Goal: Task Accomplishment & Management: Manage account settings

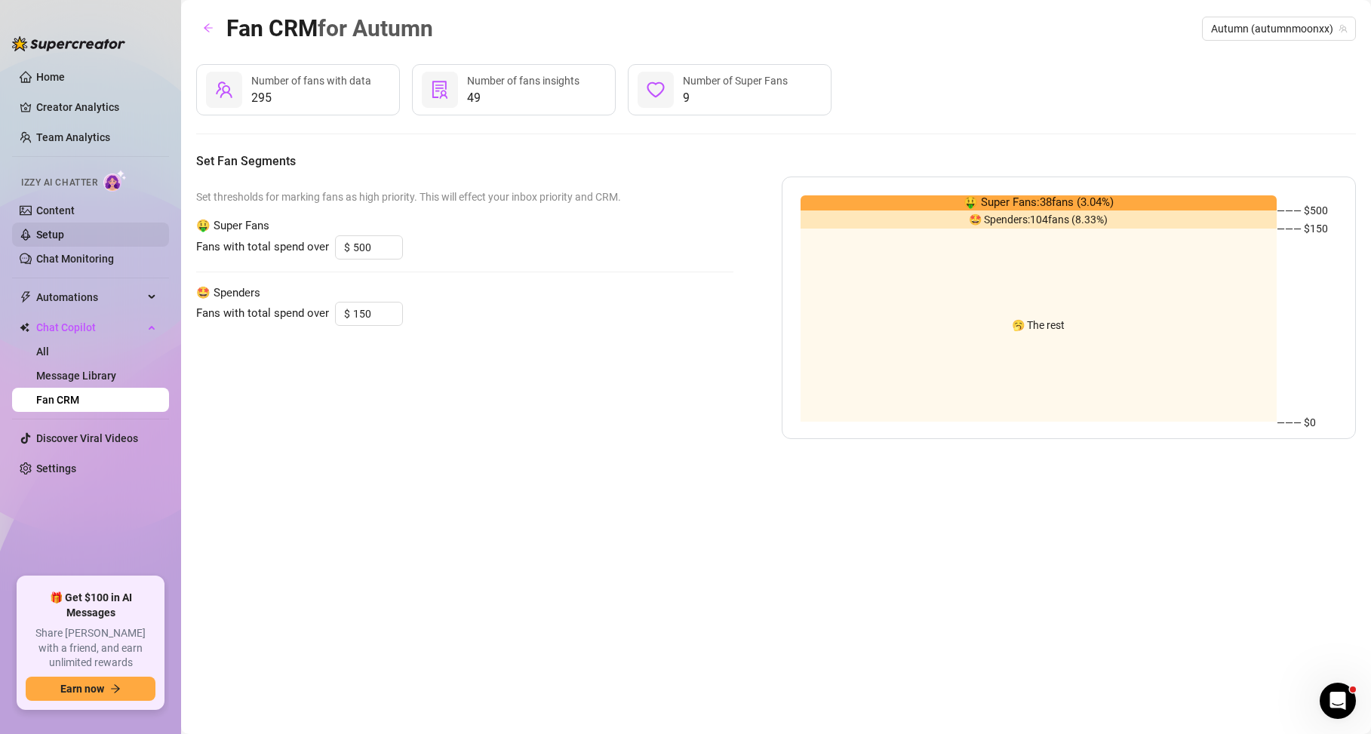
click at [64, 229] on link "Setup" at bounding box center [50, 235] width 28 height 12
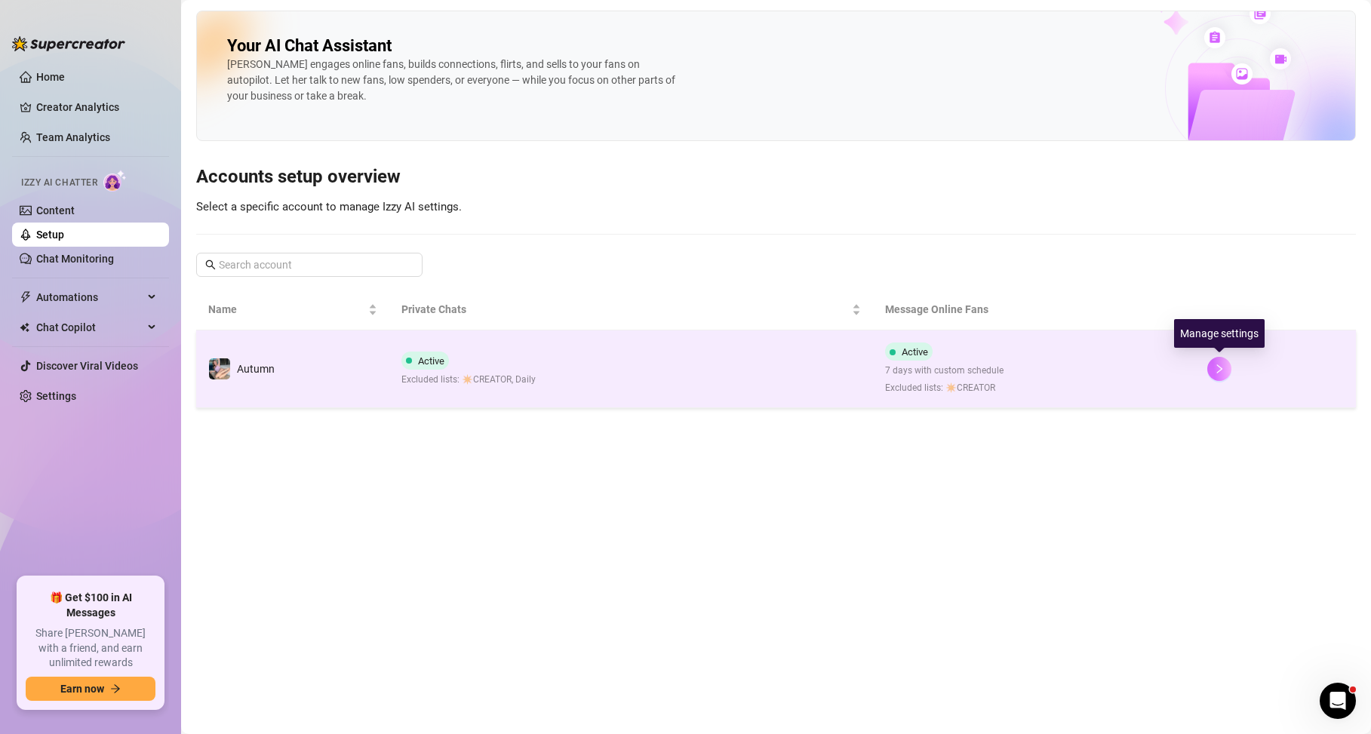
click at [1223, 371] on icon "right" at bounding box center [1219, 369] width 11 height 11
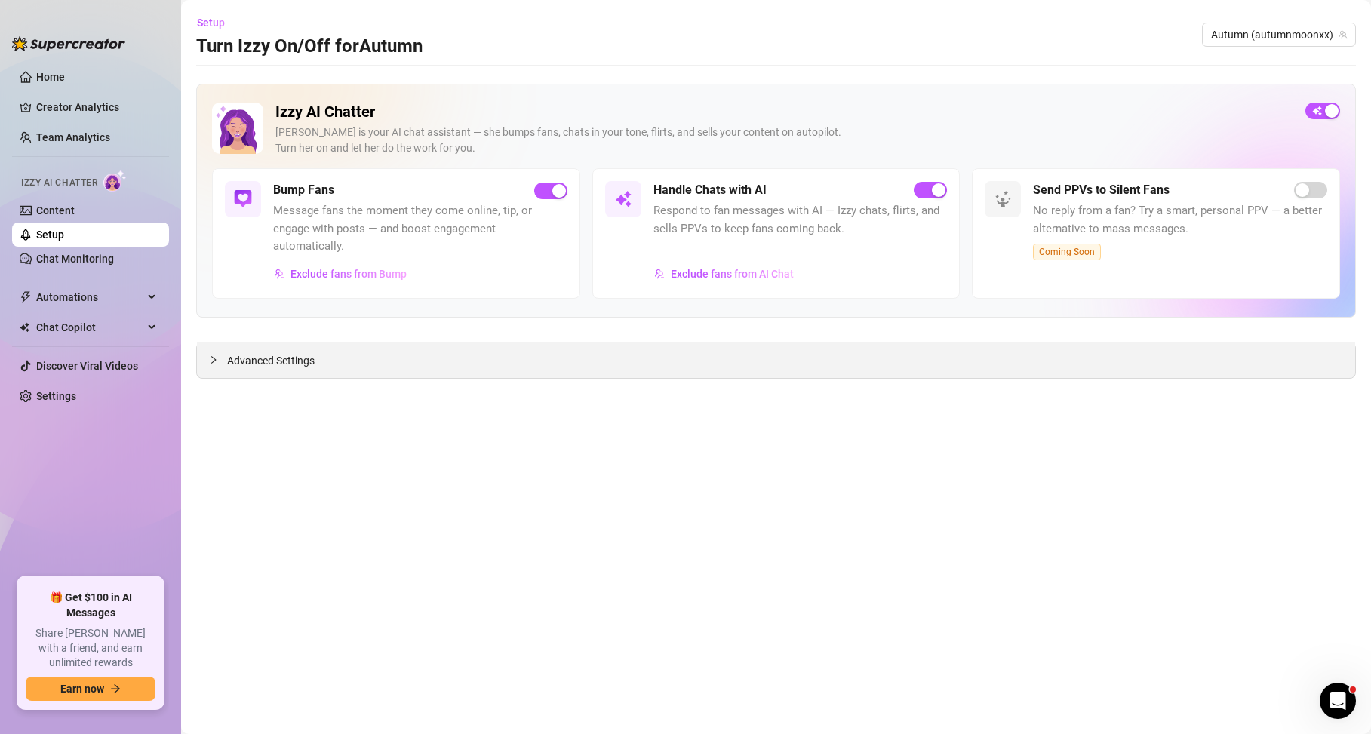
click at [782, 360] on div "Advanced Settings" at bounding box center [776, 360] width 1158 height 35
click at [213, 358] on icon "collapsed" at bounding box center [213, 359] width 9 height 9
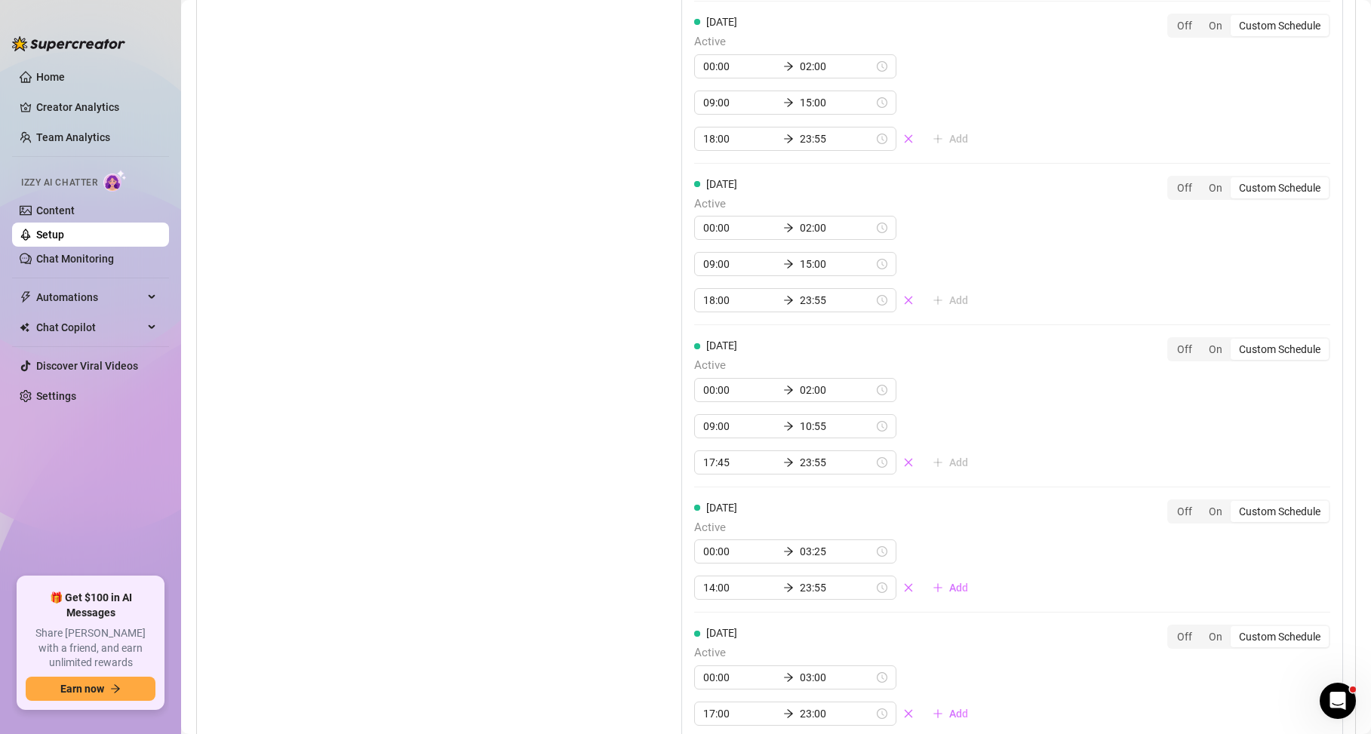
scroll to position [1807, 0]
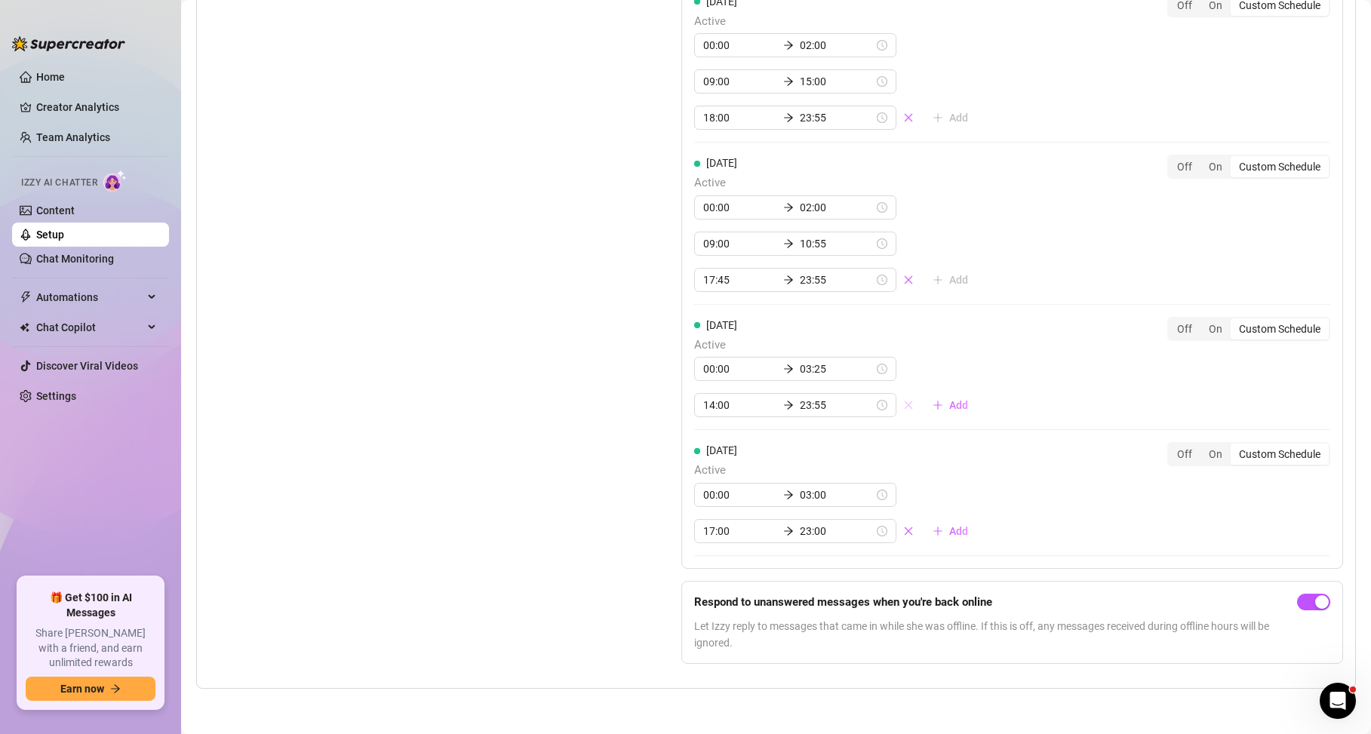
click at [896, 403] on button "button" at bounding box center [908, 405] width 24 height 24
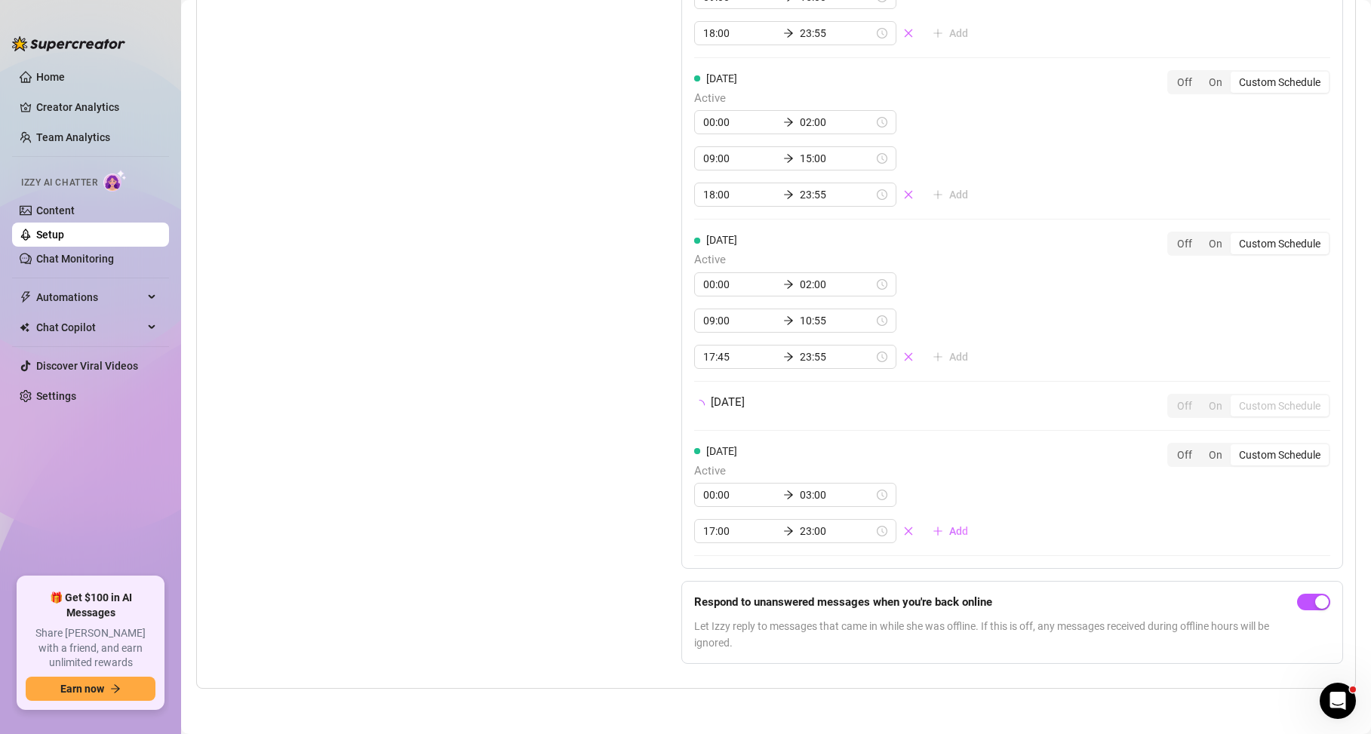
scroll to position [1771, 0]
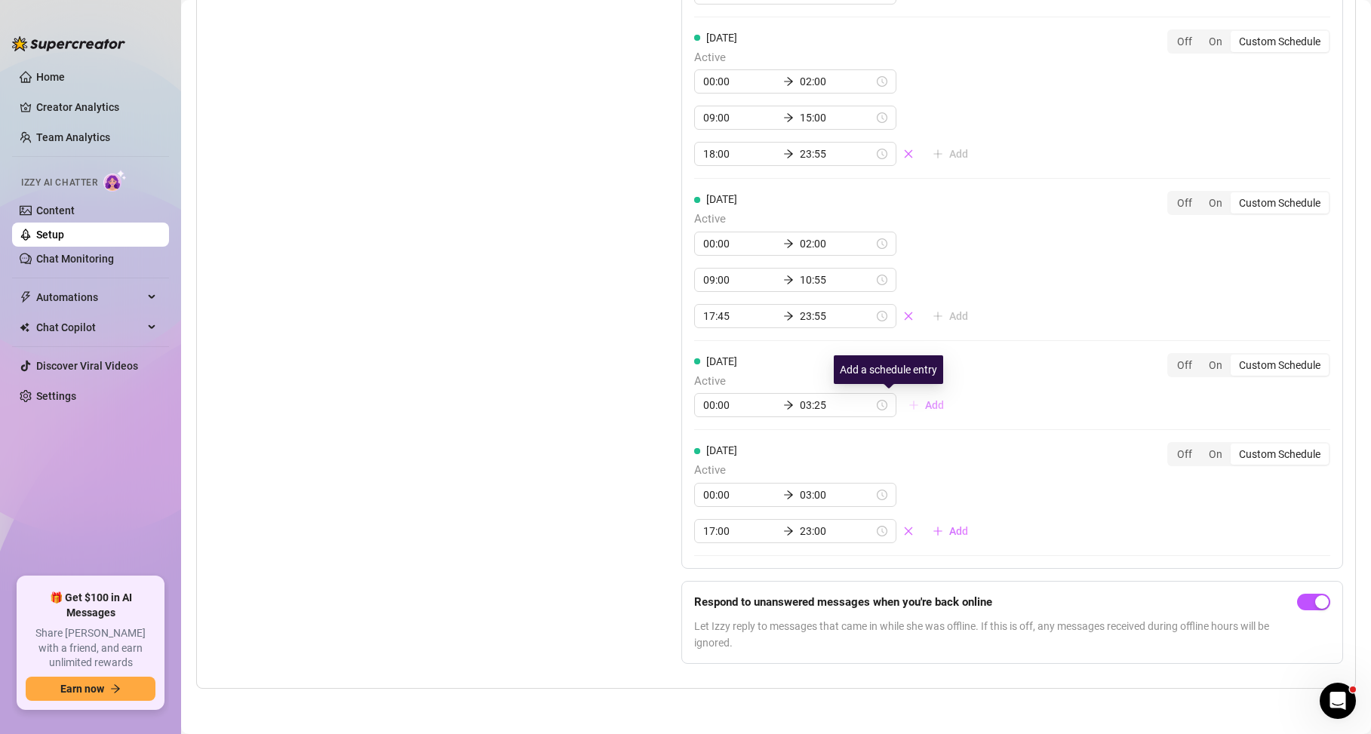
click at [908, 409] on icon "plus" at bounding box center [913, 405] width 11 height 11
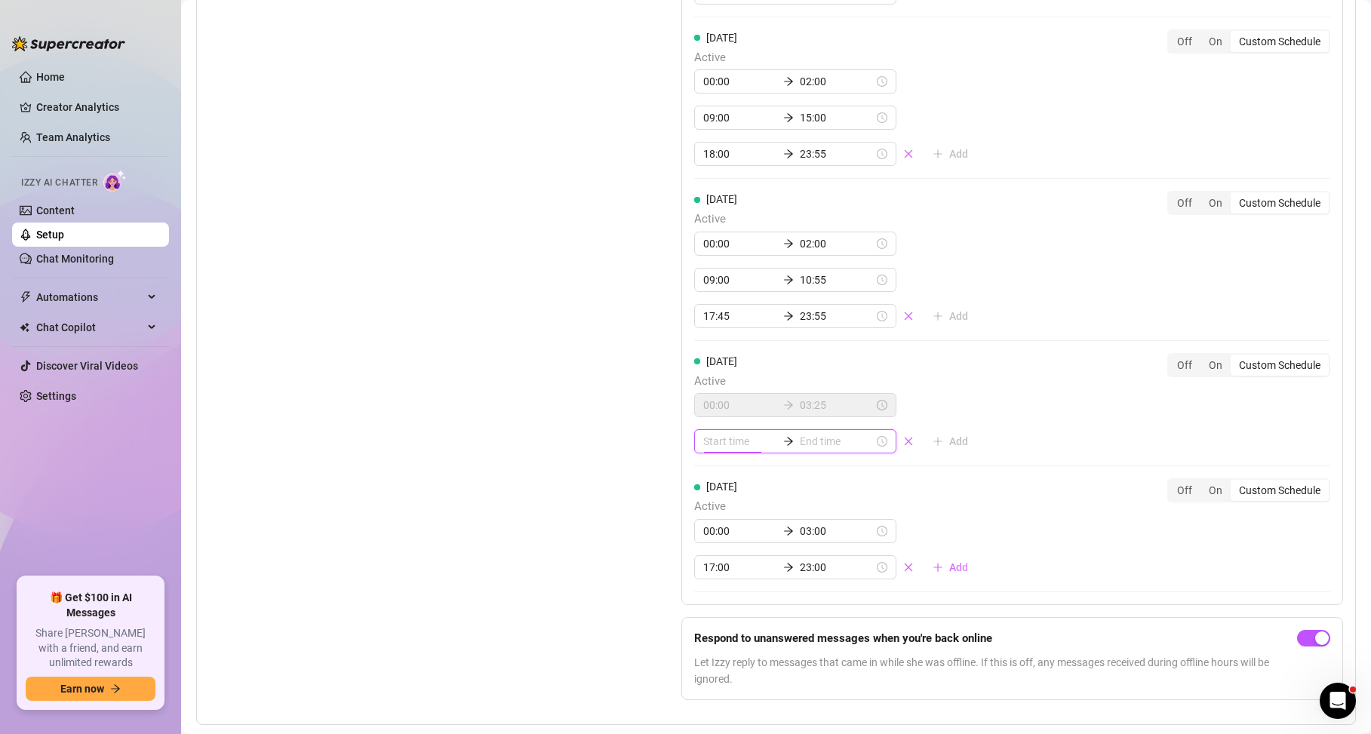
click at [744, 441] on input at bounding box center [740, 441] width 74 height 17
click at [705, 626] on div "07" at bounding box center [711, 629] width 36 height 21
type input "07:00"
click at [757, 482] on div "00" at bounding box center [754, 481] width 36 height 21
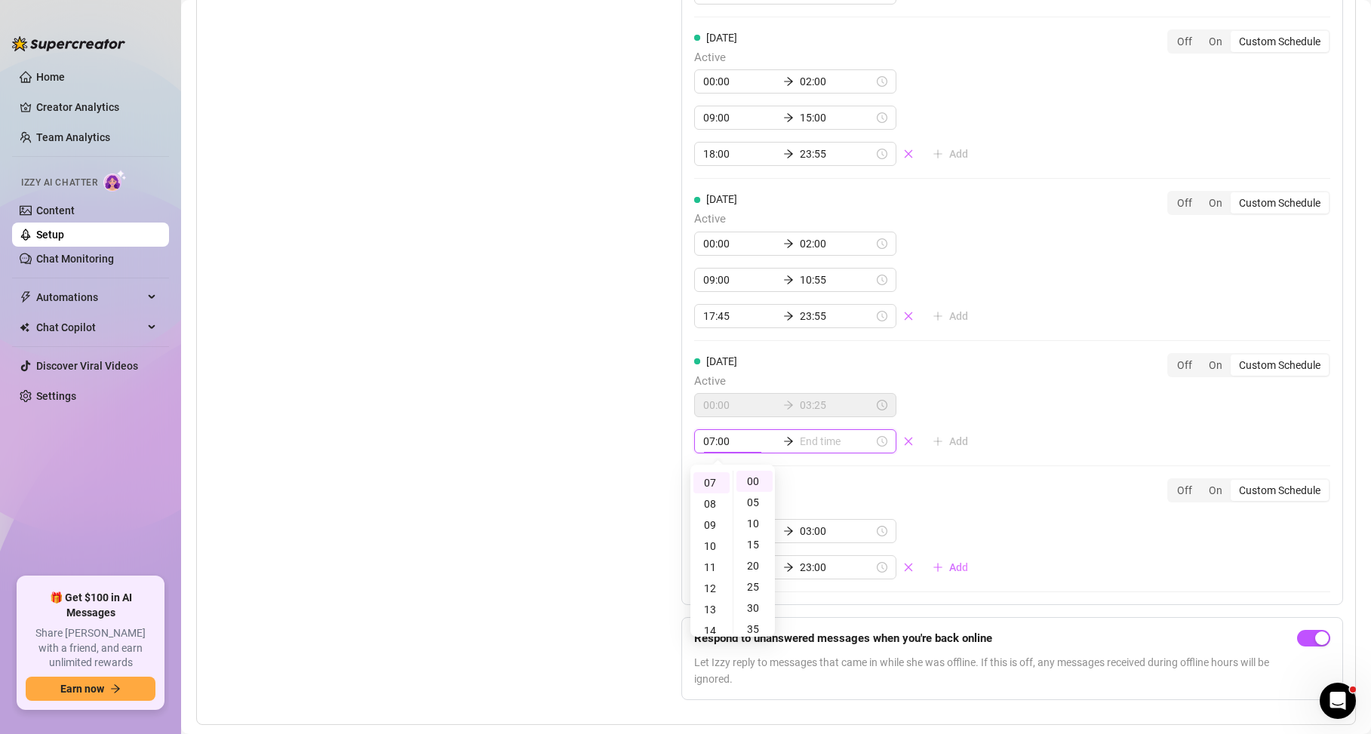
click at [813, 438] on input at bounding box center [837, 441] width 74 height 17
type input "07:05"
click at [752, 587] on div "12" at bounding box center [753, 588] width 36 height 21
type input "12:00"
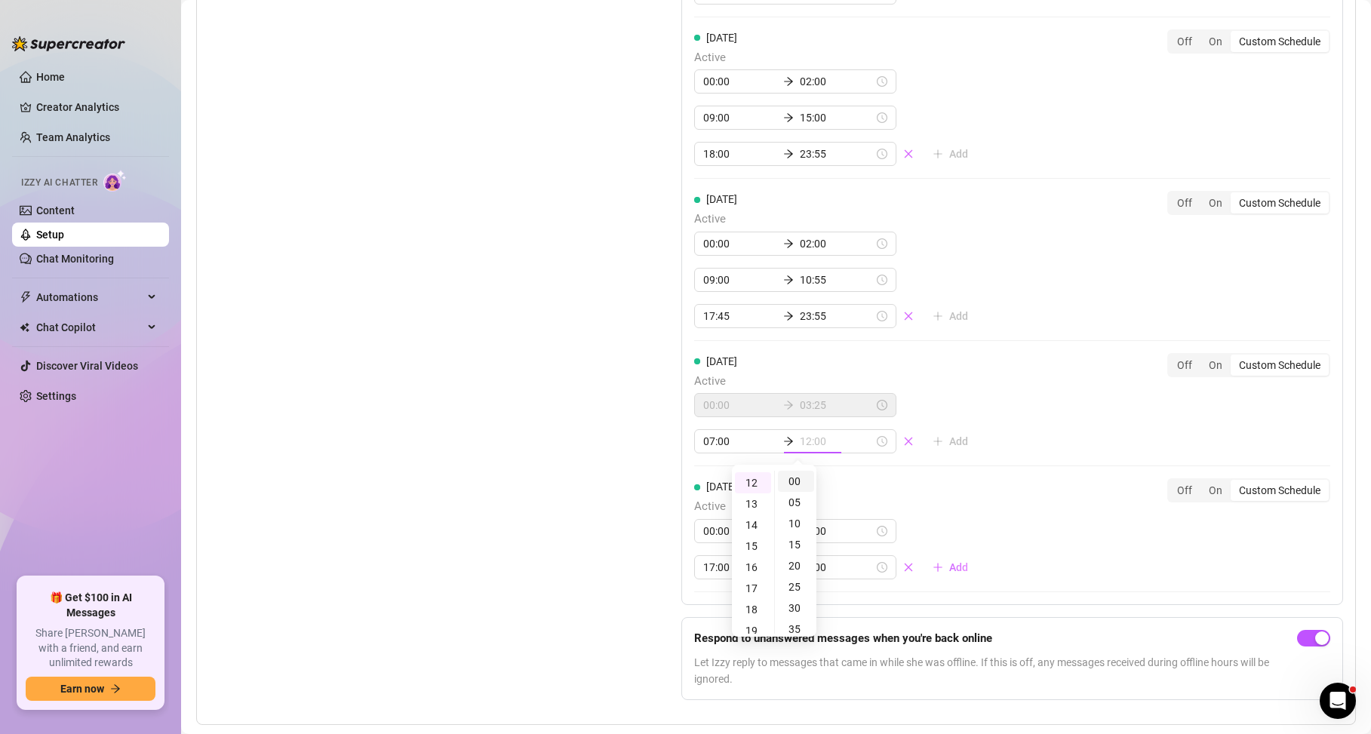
click at [797, 483] on div "00" at bounding box center [796, 481] width 36 height 21
click at [872, 468] on div "[DATE] Active 02:00 04:00 09:00 15:00 18:00 23:55 Add Off On Custom Schedule [D…" at bounding box center [1012, 68] width 662 height 1074
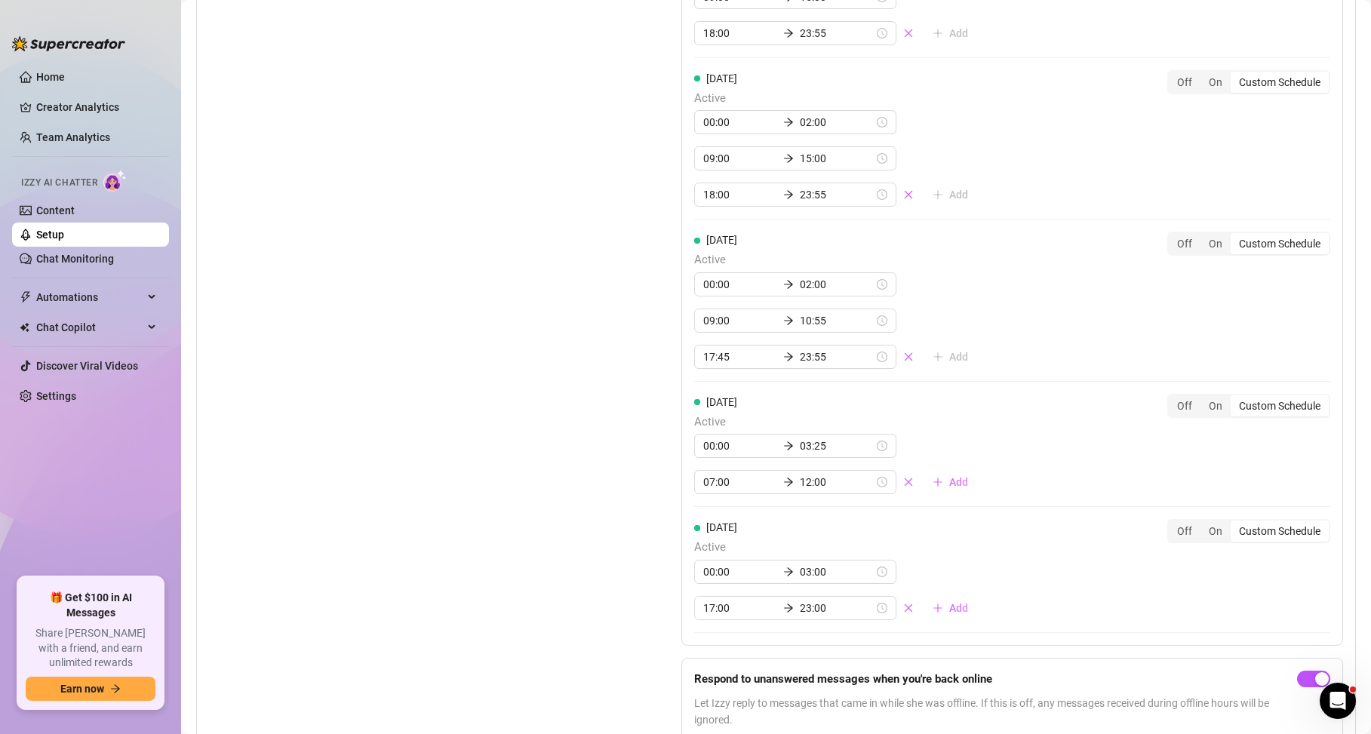
scroll to position [1771, 0]
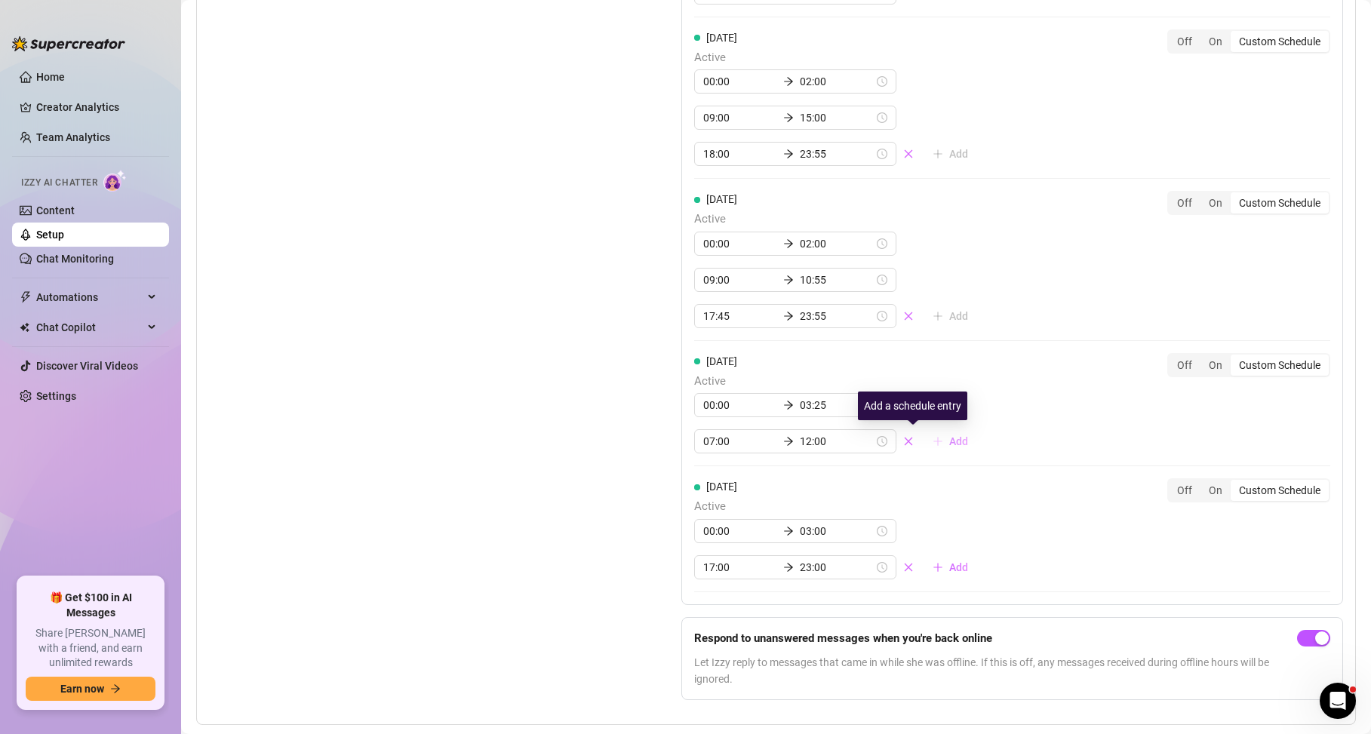
click at [949, 442] on span "Add" at bounding box center [958, 441] width 19 height 12
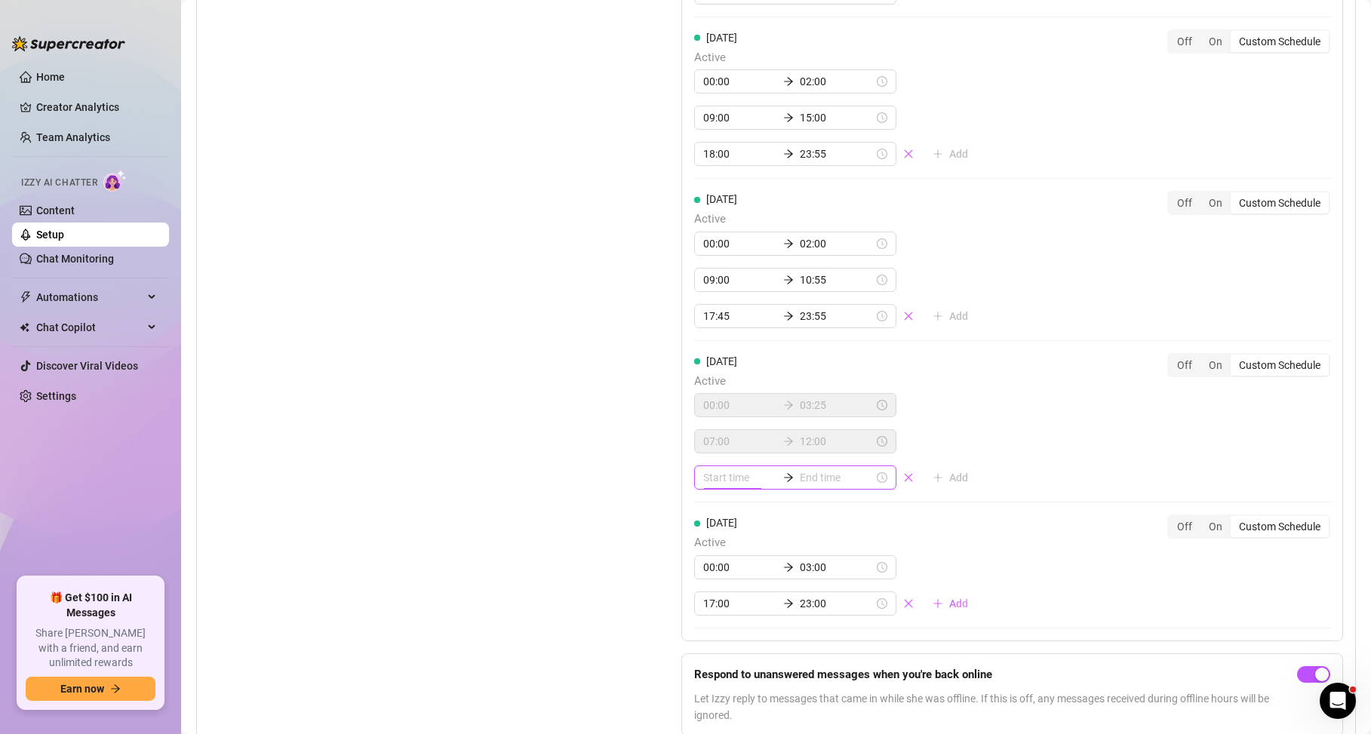
click at [717, 483] on input at bounding box center [740, 477] width 74 height 17
type input "00:00"
click at [713, 586] on div "14" at bounding box center [711, 589] width 36 height 21
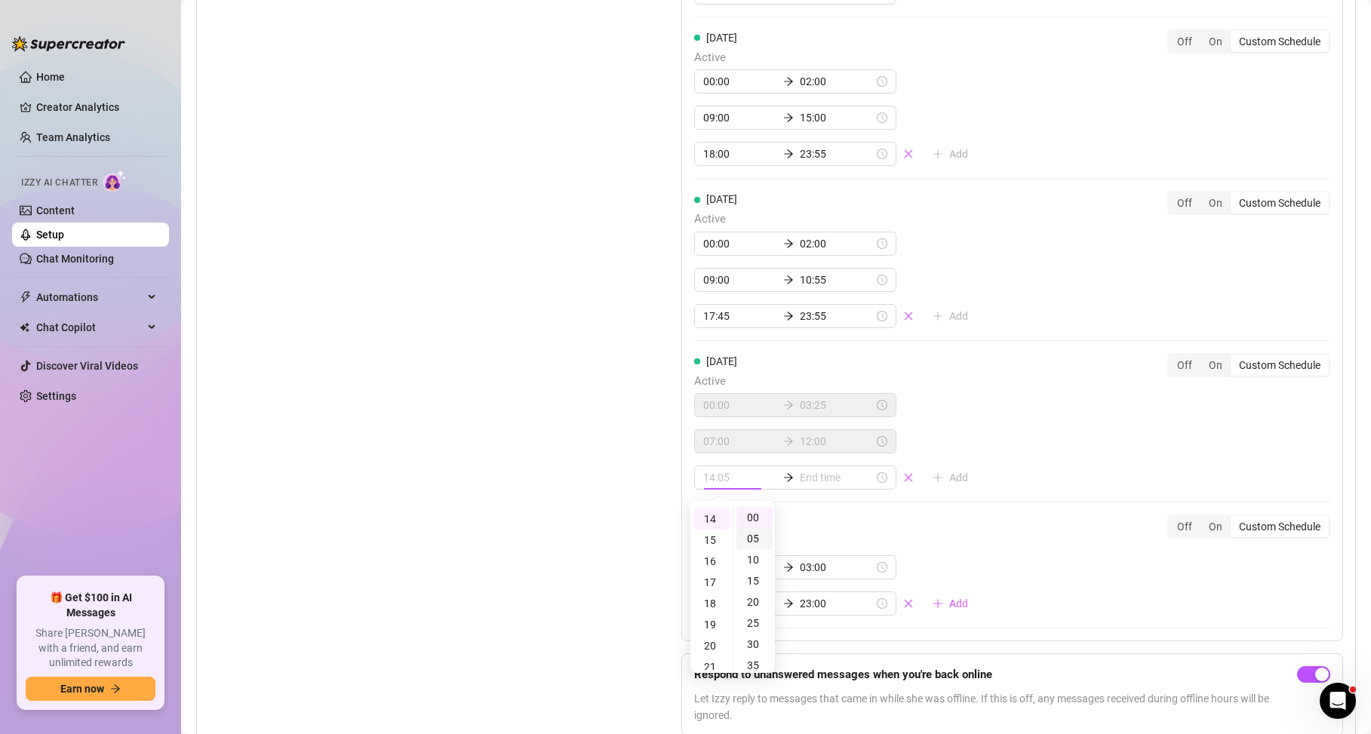
click at [761, 538] on div "05" at bounding box center [754, 538] width 36 height 21
type input "14:05"
click at [800, 477] on input at bounding box center [837, 477] width 74 height 17
type input "14:05"
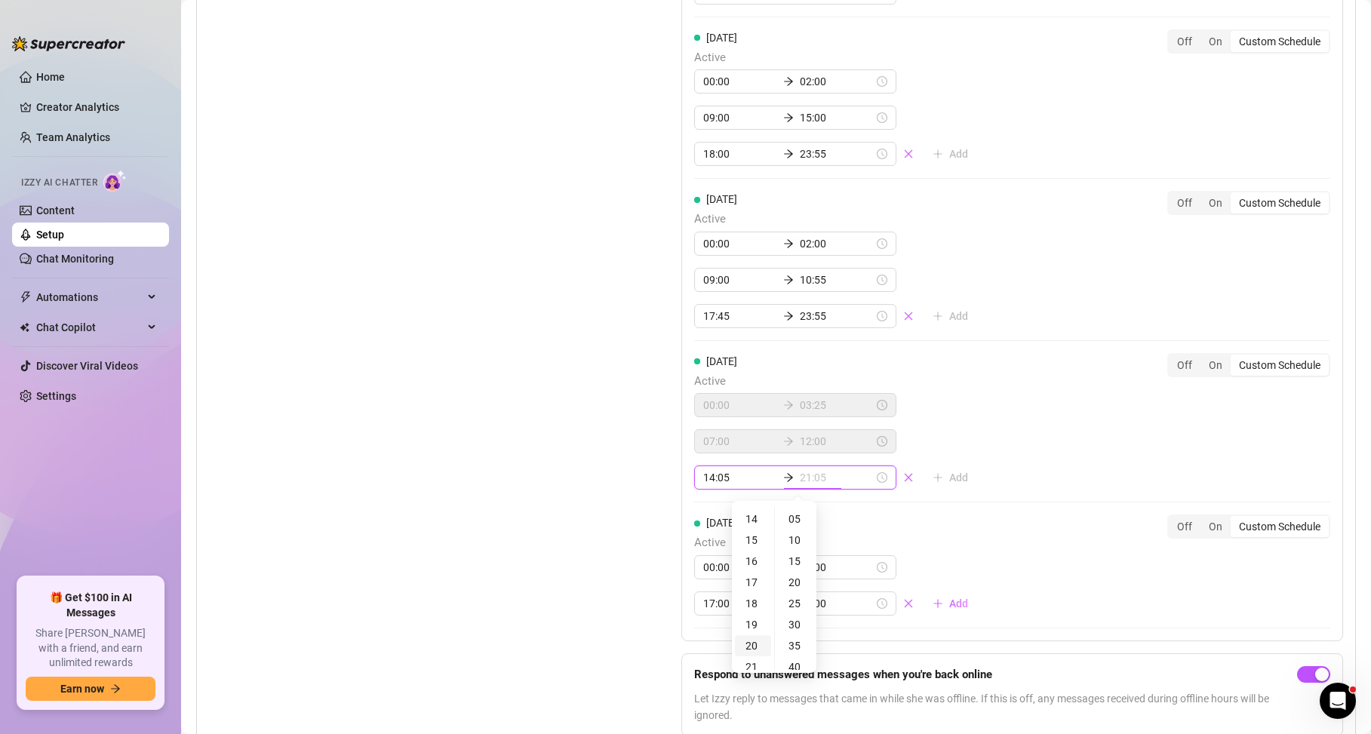
scroll to position [323, 0]
type input "23:05"
click at [754, 650] on div "23" at bounding box center [753, 657] width 36 height 21
click at [799, 579] on div "45" at bounding box center [796, 580] width 36 height 21
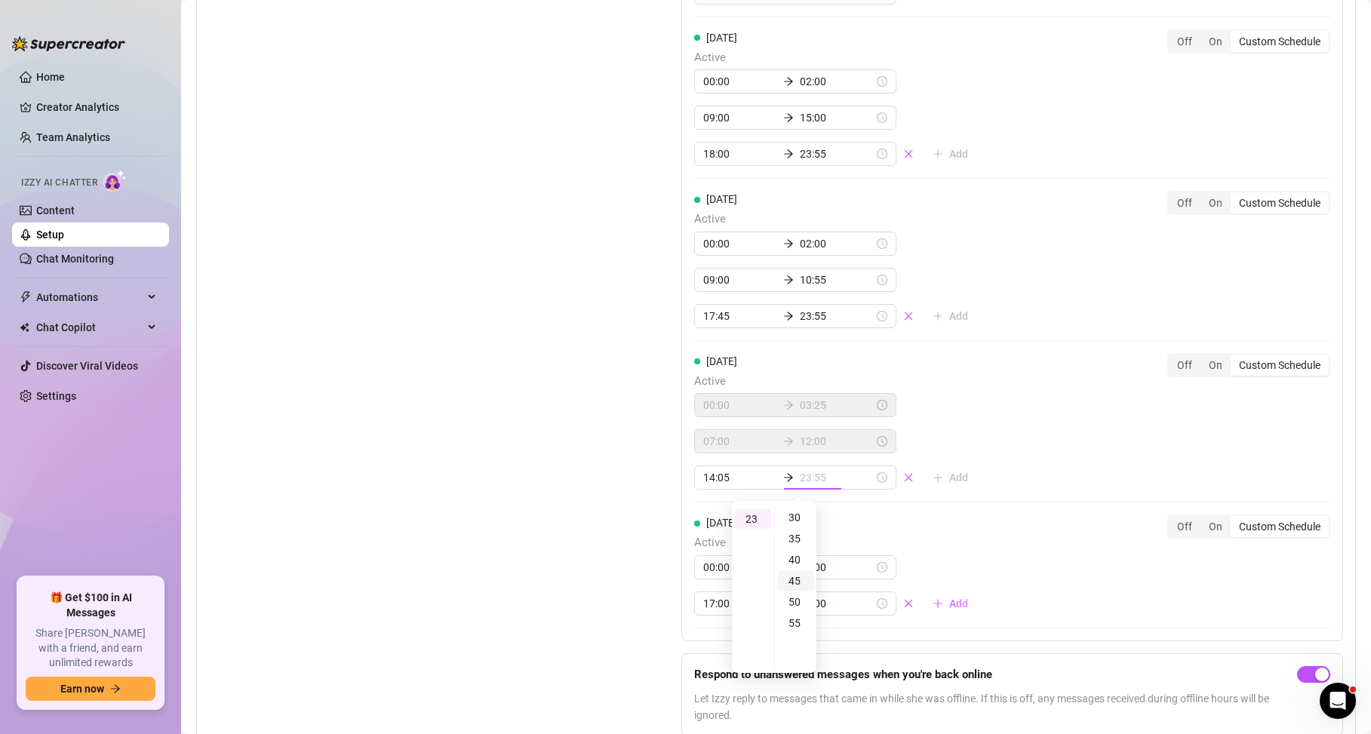
type input "23:45"
click at [878, 501] on div "[DATE] Active 02:00 04:00 09:00 15:00 18:00 23:55 Add Off On Custom Schedule [D…" at bounding box center [1012, 86] width 662 height 1110
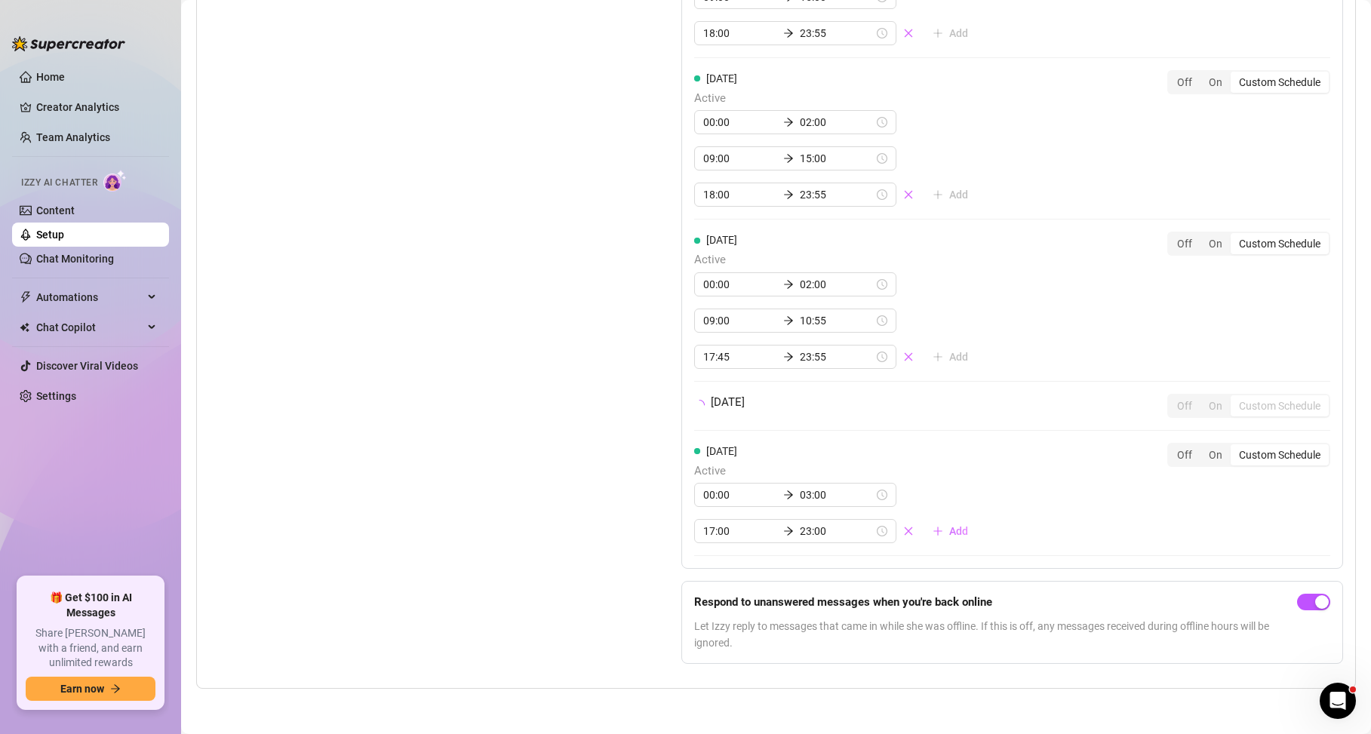
scroll to position [1771, 0]
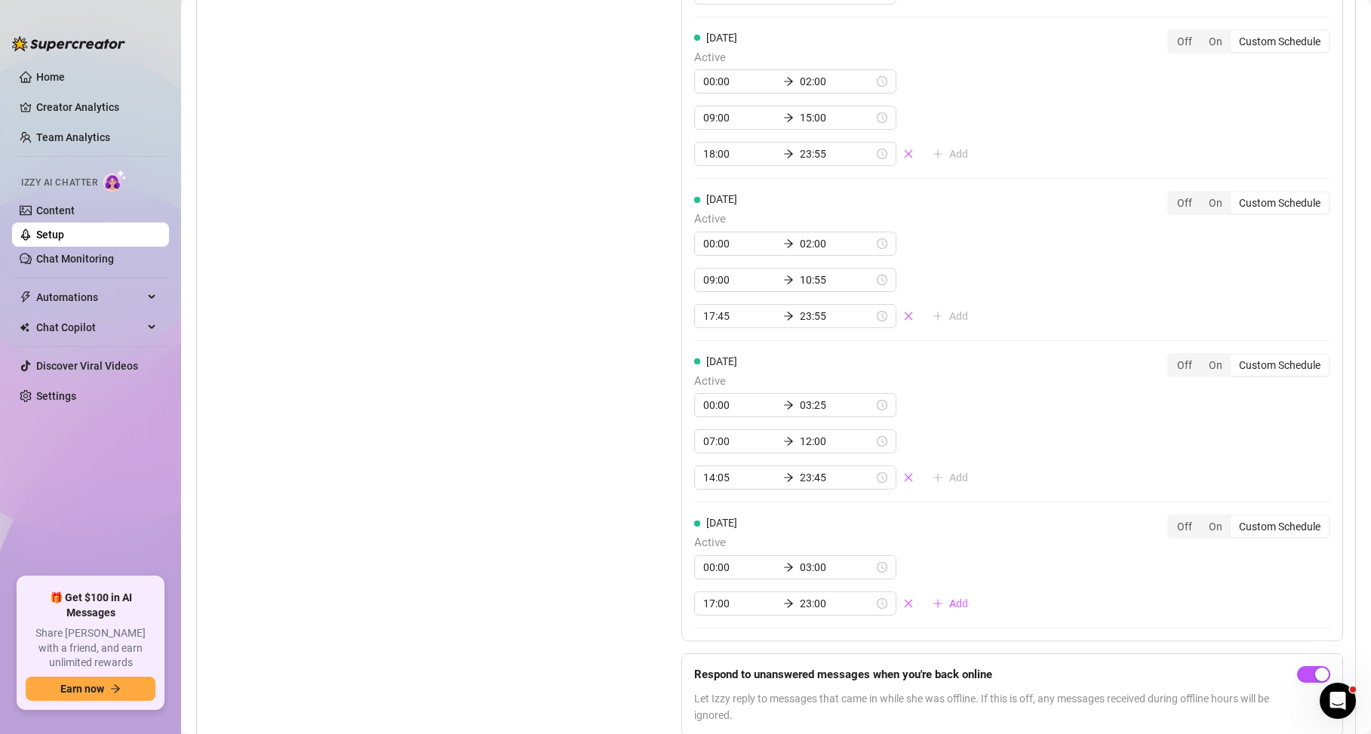
click at [598, 513] on div "Set Active Hours (Izzy Availability) Set specific hours when Izzy engaging with…" at bounding box center [407, 140] width 397 height 1218
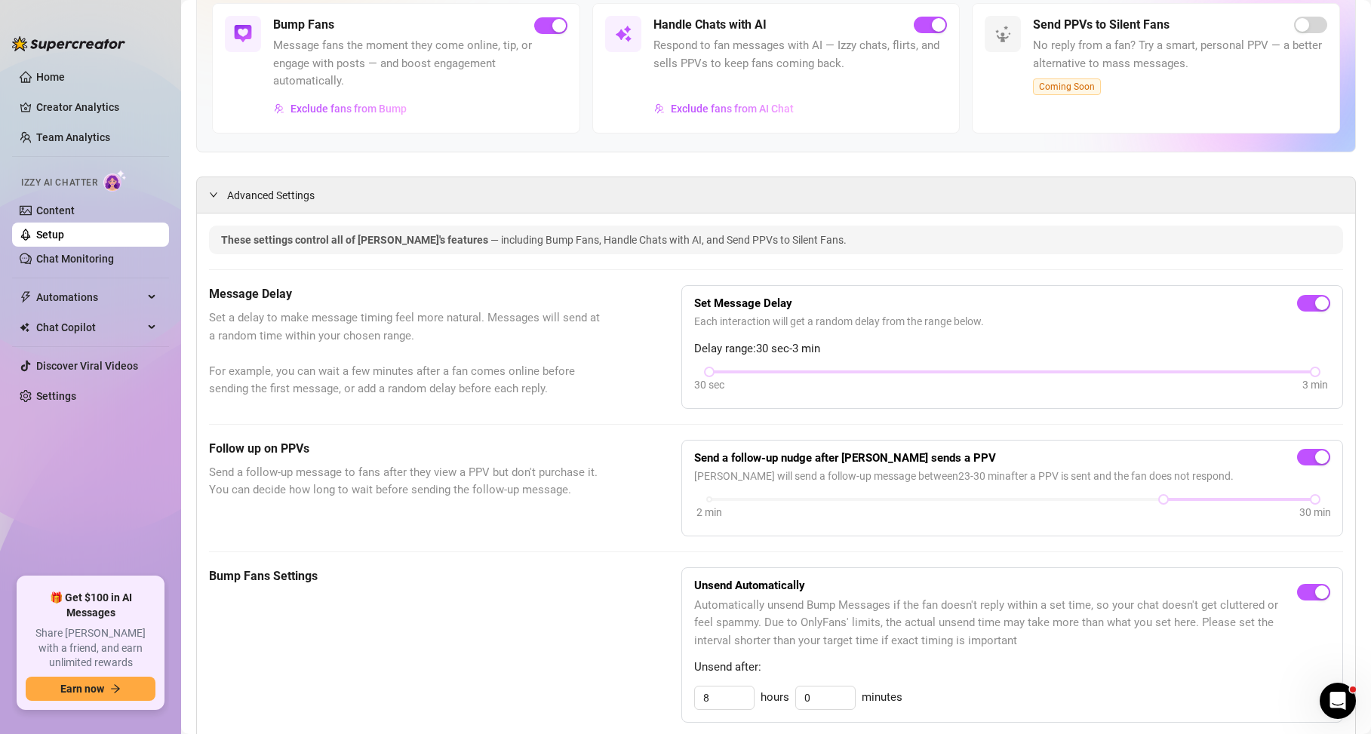
scroll to position [244, 0]
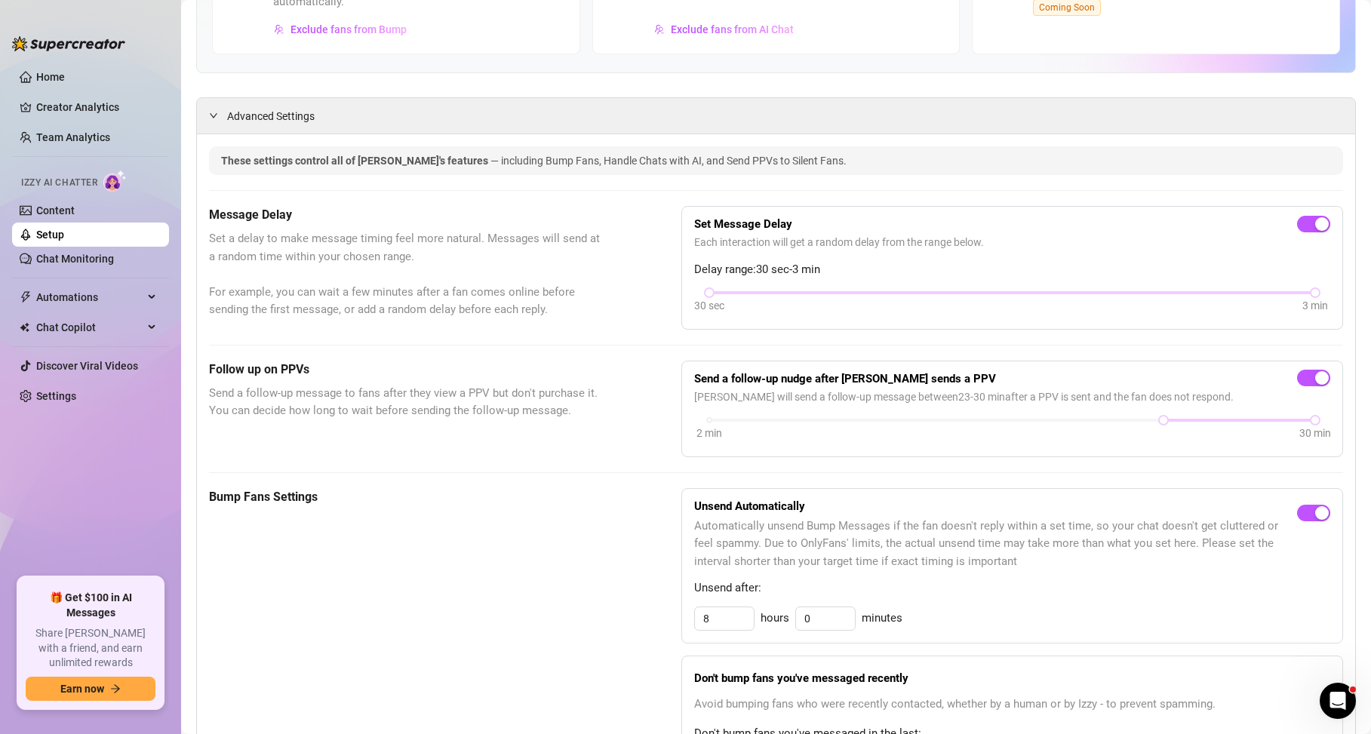
click at [568, 419] on span "Send a follow-up message to fans after they view a PPV but don't purchase it. Y…" at bounding box center [407, 402] width 397 height 35
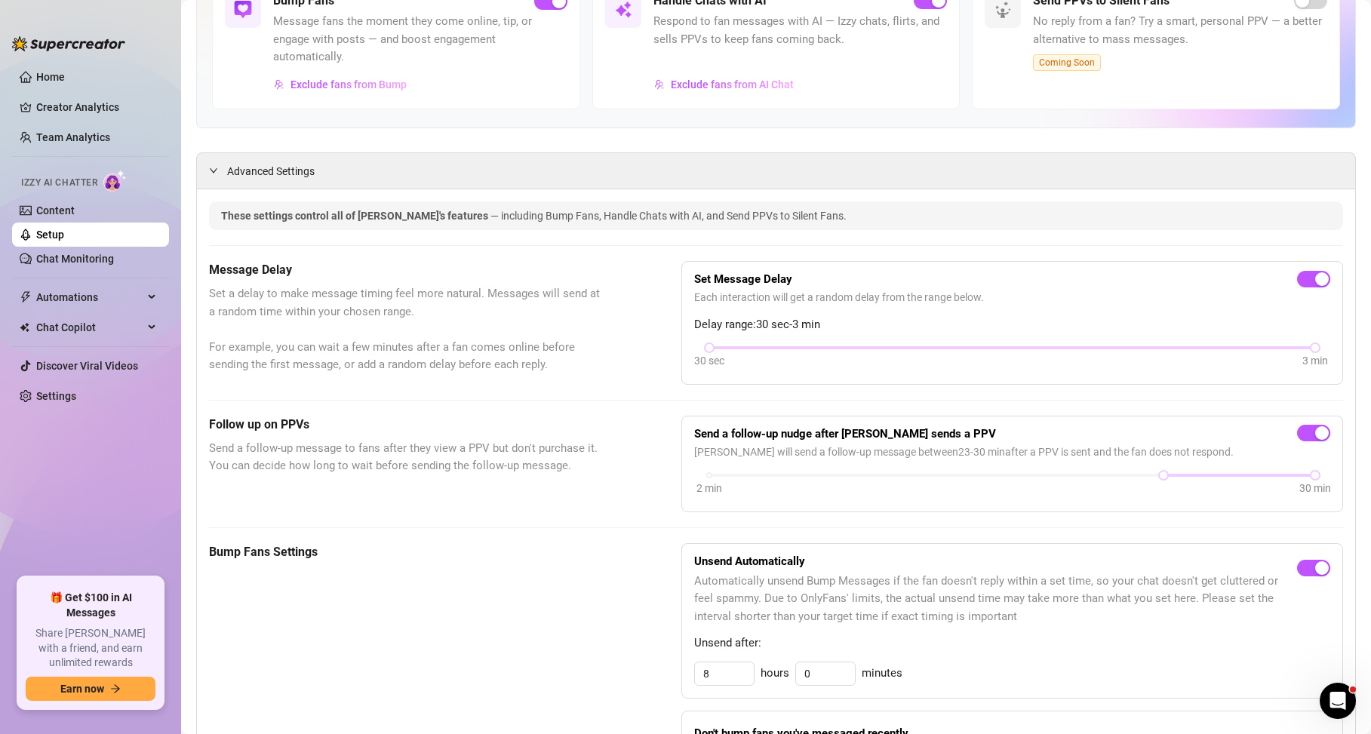
scroll to position [174, 0]
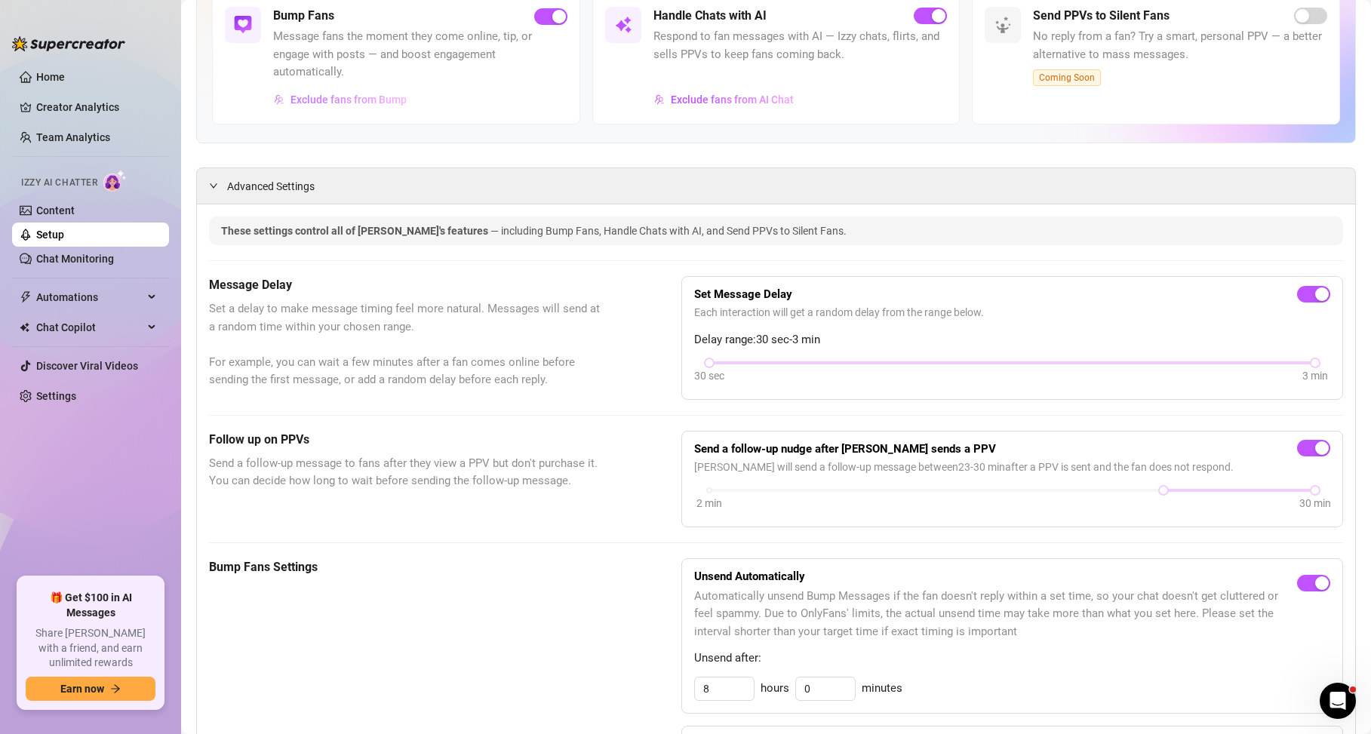
click at [364, 95] on span "Exclude fans from Bump" at bounding box center [348, 100] width 116 height 12
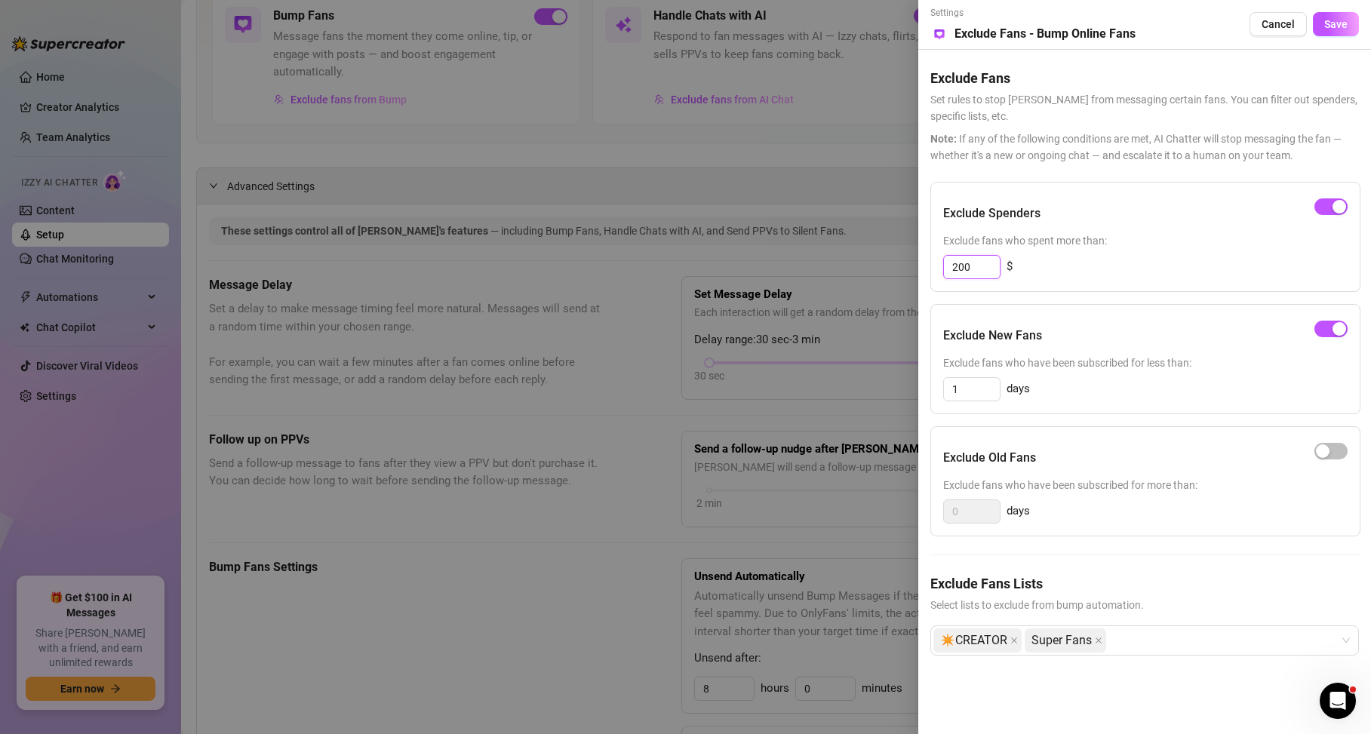
click at [960, 269] on input "200" at bounding box center [972, 267] width 56 height 23
click at [821, 181] on div at bounding box center [685, 367] width 1371 height 734
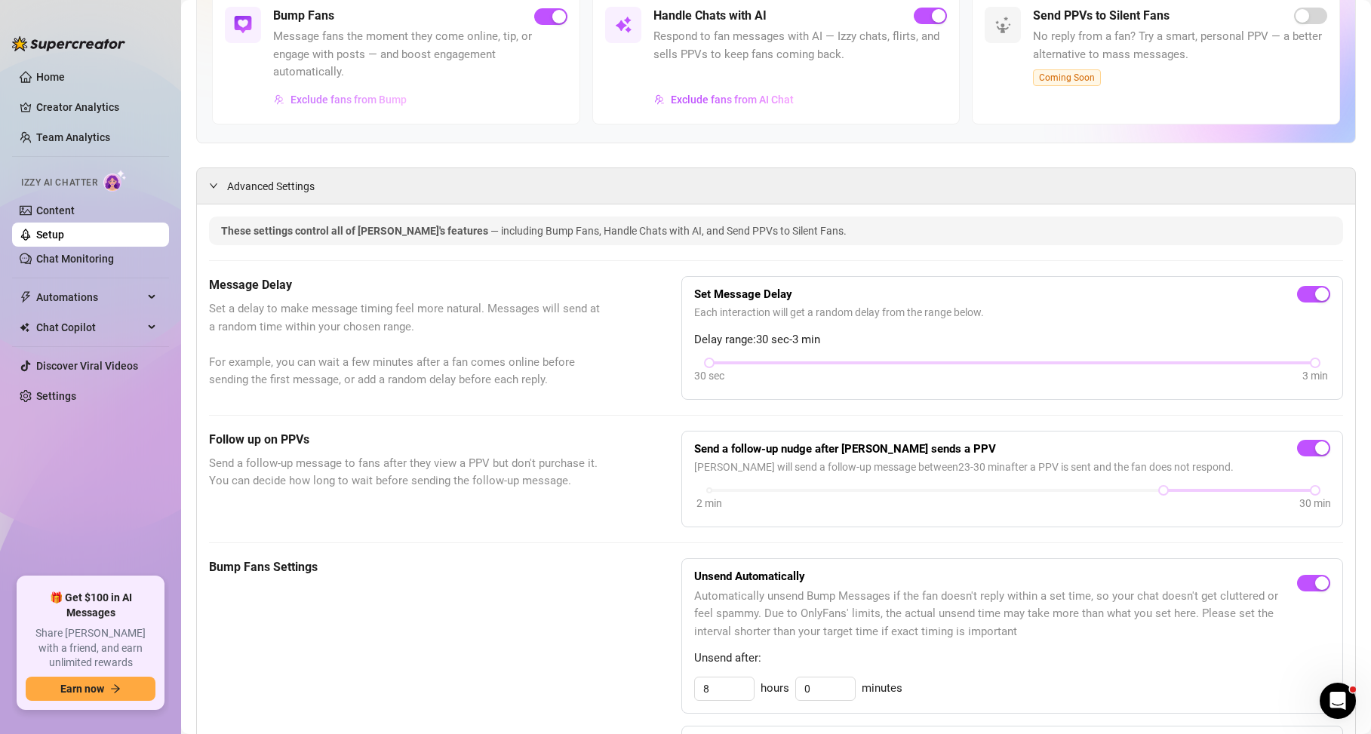
click at [375, 102] on span "Exclude fans from Bump" at bounding box center [348, 100] width 116 height 12
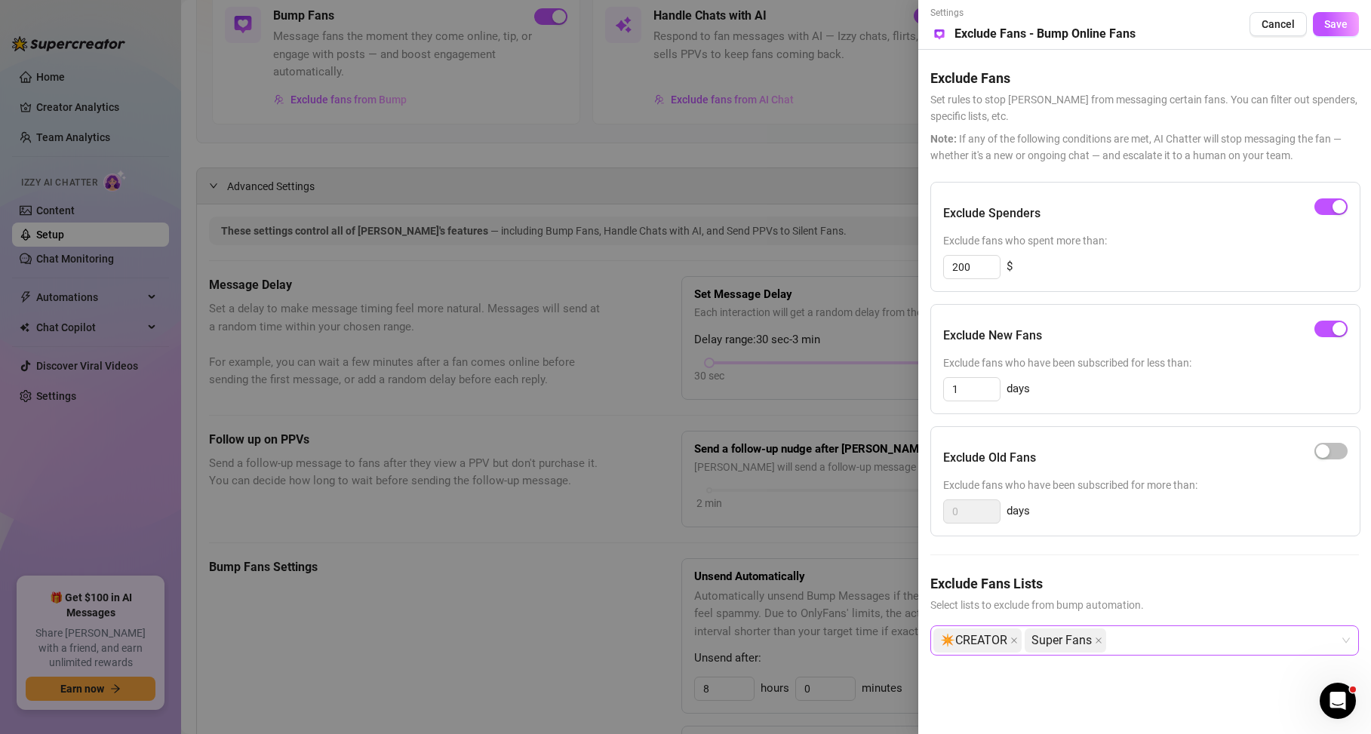
click at [1261, 646] on div "✴️CREATOR Super Fans" at bounding box center [1136, 640] width 407 height 27
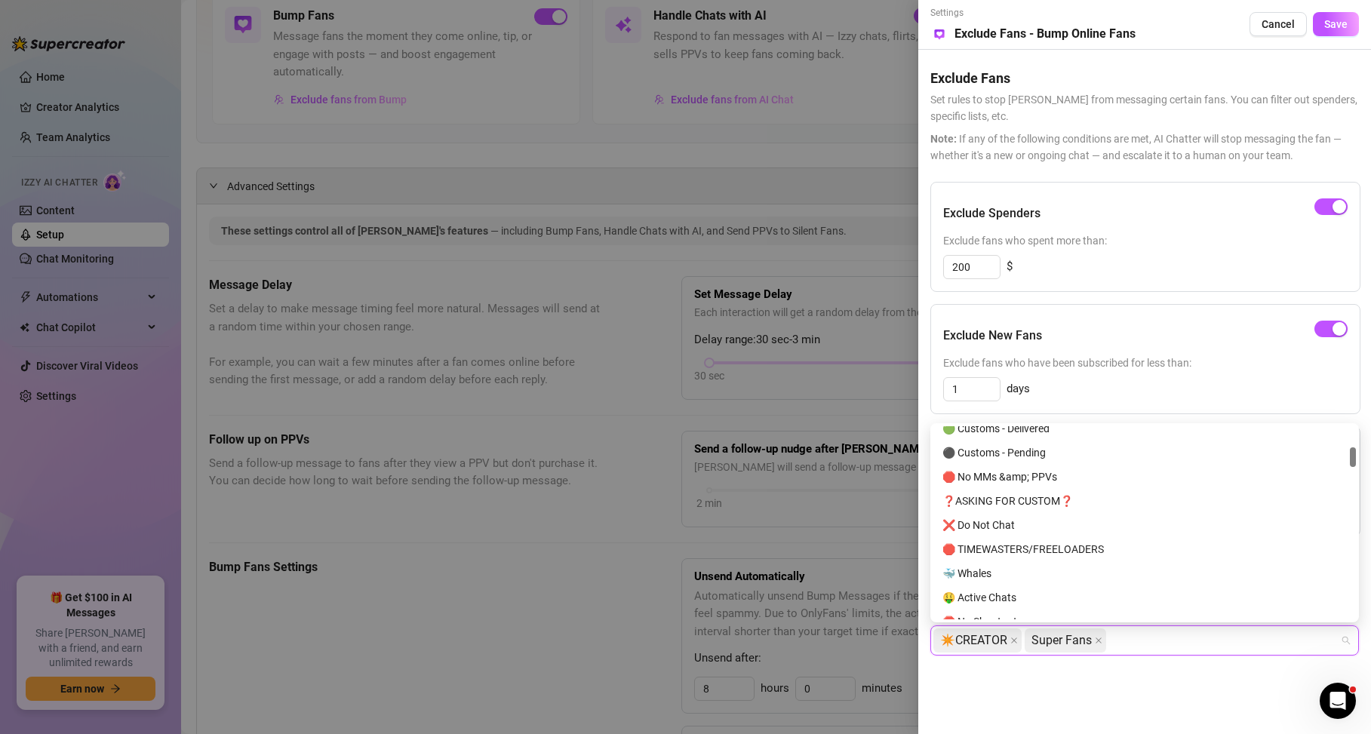
scroll to position [0, 0]
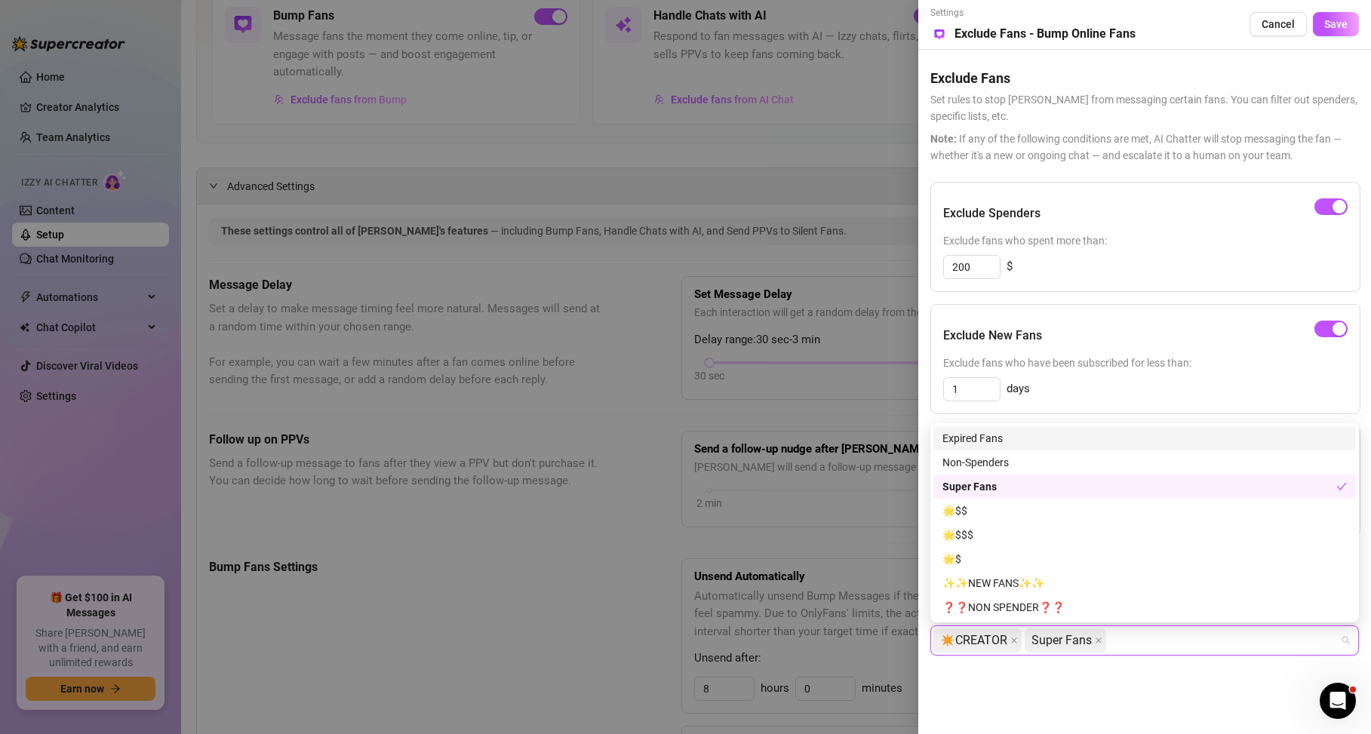
click at [1071, 439] on div "Expired Fans" at bounding box center [1144, 438] width 404 height 17
click at [1071, 439] on div "Expired Fans" at bounding box center [1139, 438] width 394 height 17
click at [1072, 438] on div "Expired Fans" at bounding box center [1144, 438] width 404 height 17
click at [1072, 438] on div "Expired Fans" at bounding box center [1139, 438] width 394 height 17
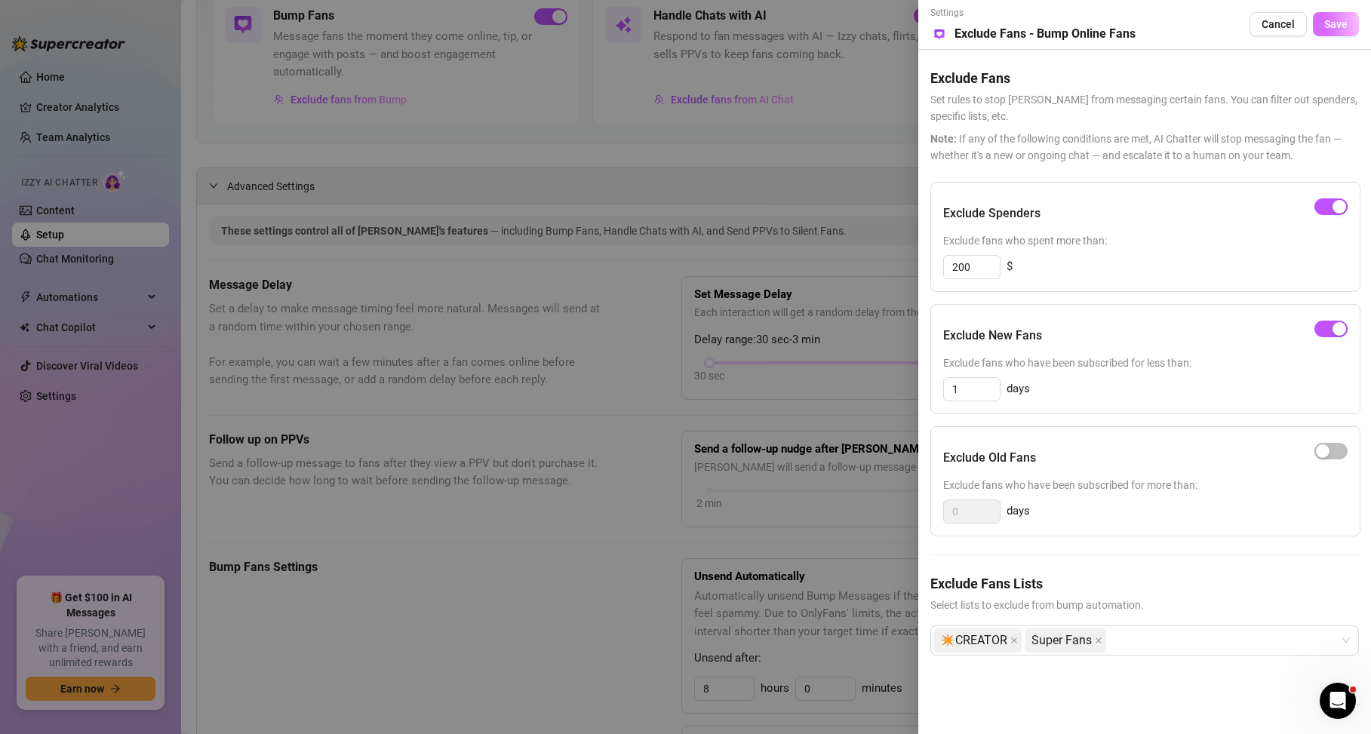
click at [1347, 32] on button "Save" at bounding box center [1336, 24] width 46 height 24
